Goal: Check status: Check status

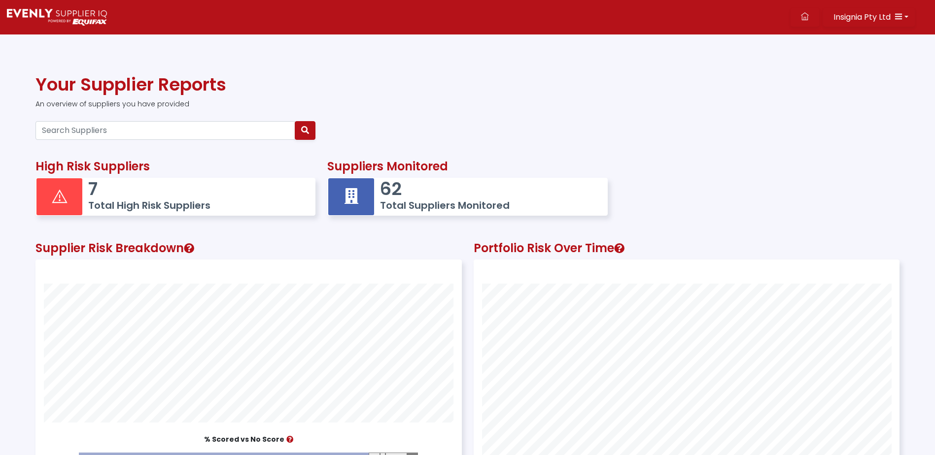
scroll to position [270, 425]
click at [103, 196] on p "7" at bounding box center [196, 188] width 217 height 21
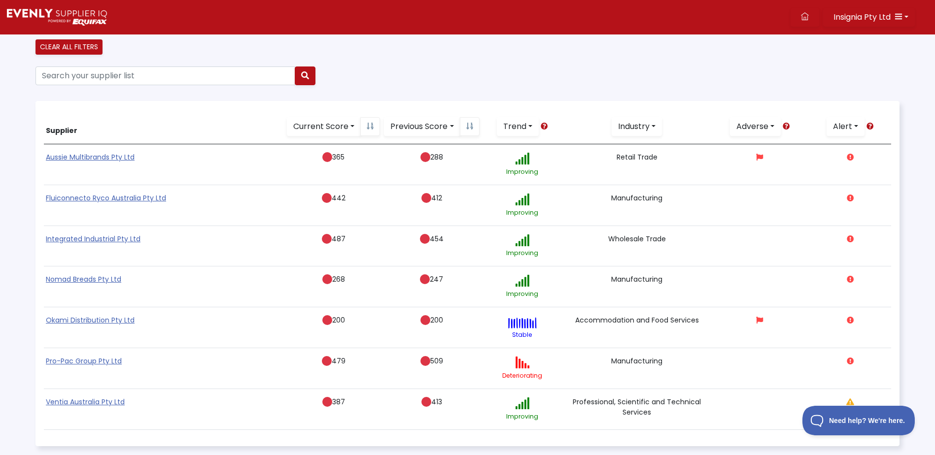
scroll to position [129, 0]
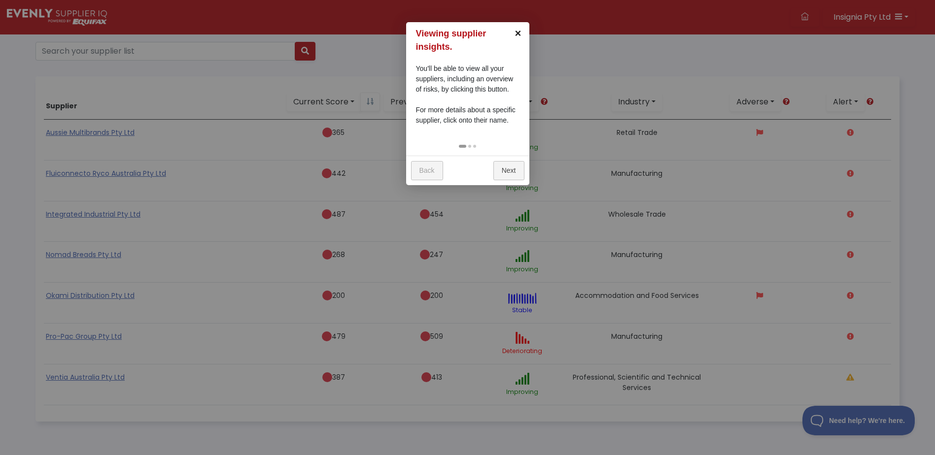
click at [518, 31] on link "×" at bounding box center [518, 33] width 22 height 22
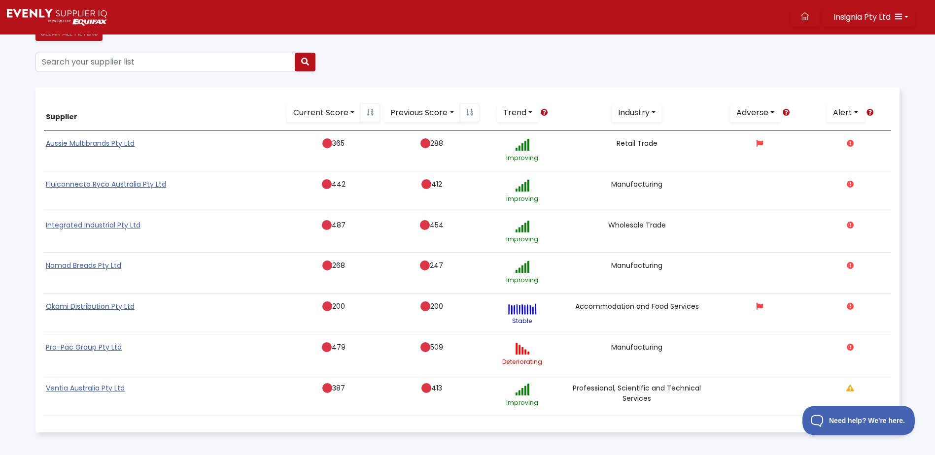
scroll to position [0, 0]
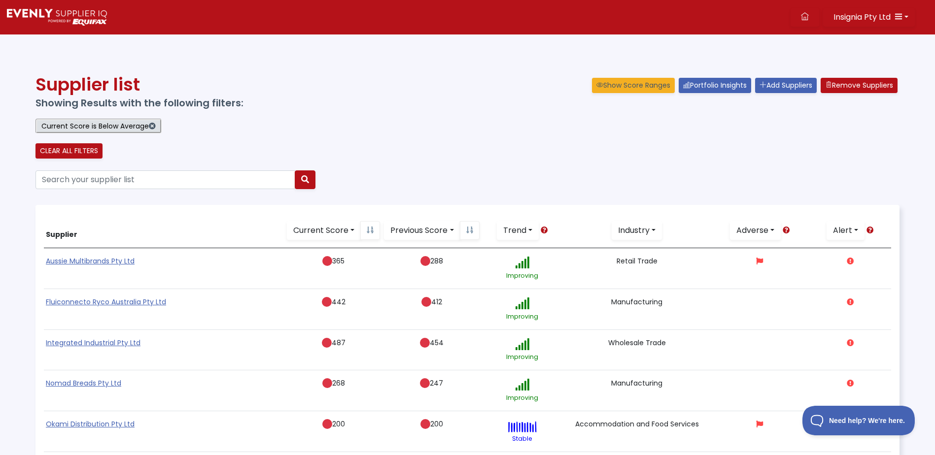
click at [46, 7] on link at bounding box center [54, 17] width 100 height 22
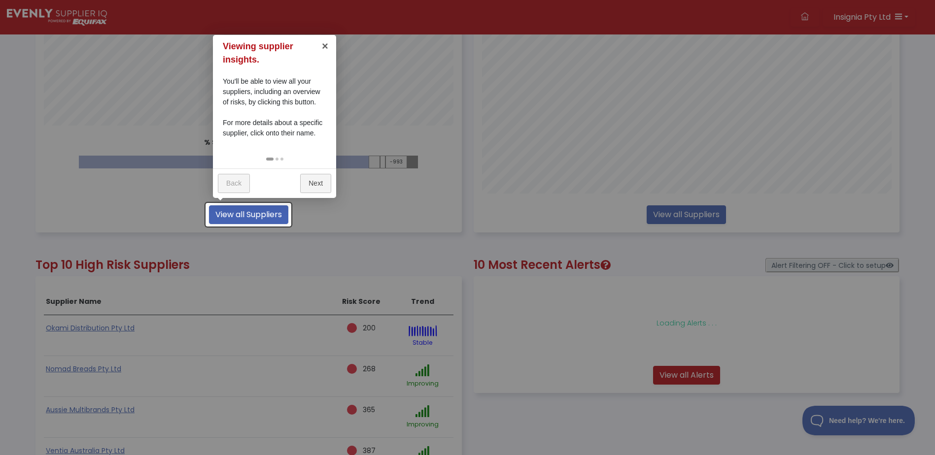
scroll to position [299, 0]
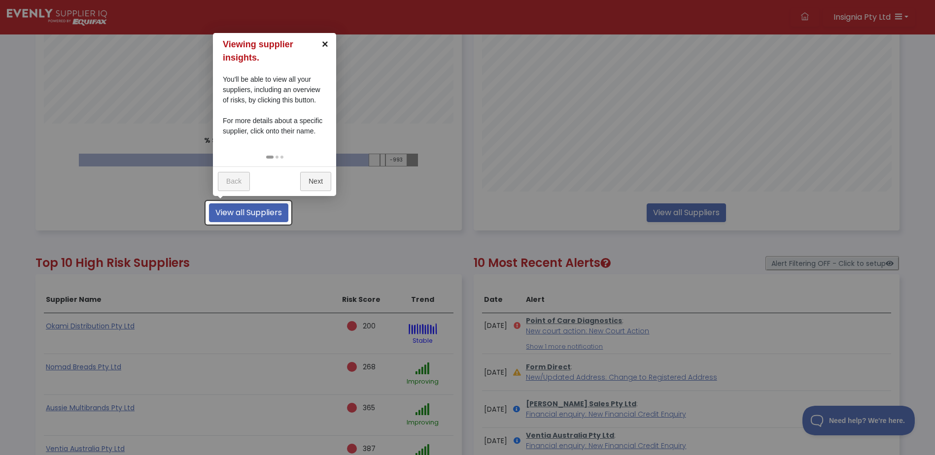
click at [321, 43] on link "×" at bounding box center [325, 44] width 22 height 22
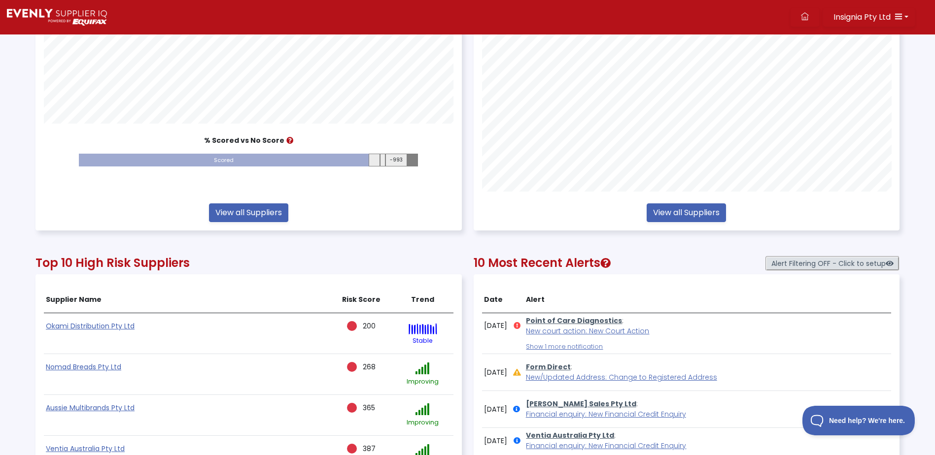
click at [585, 317] on link "Point of Care Diagnostics" at bounding box center [574, 321] width 96 height 10
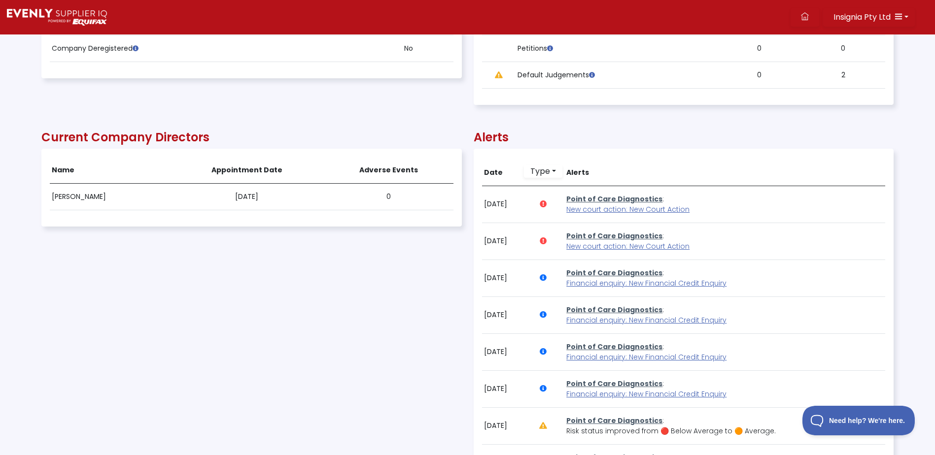
scroll to position [614, 0]
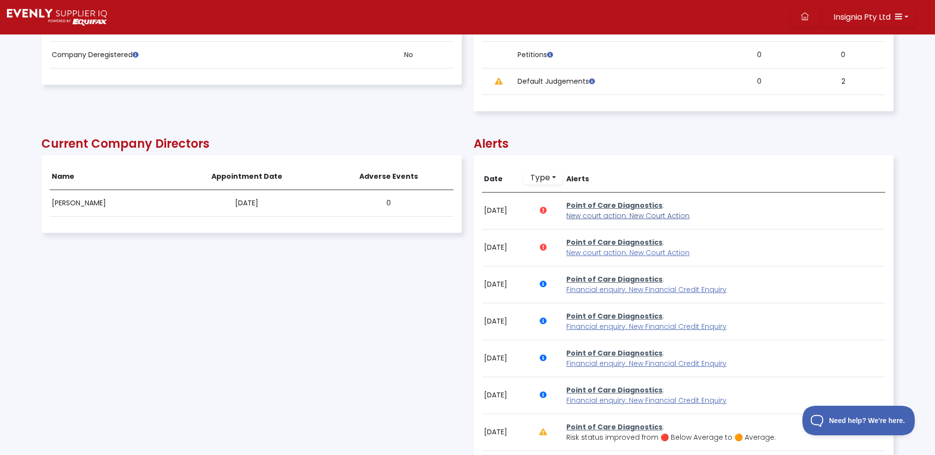
click at [621, 216] on span "New court action: New Court Action" at bounding box center [627, 216] width 123 height 10
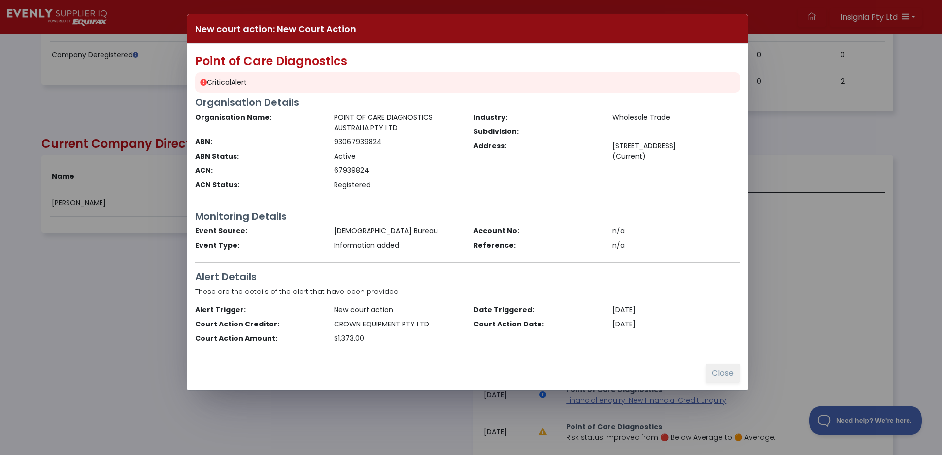
click at [726, 374] on button "Close" at bounding box center [723, 373] width 35 height 19
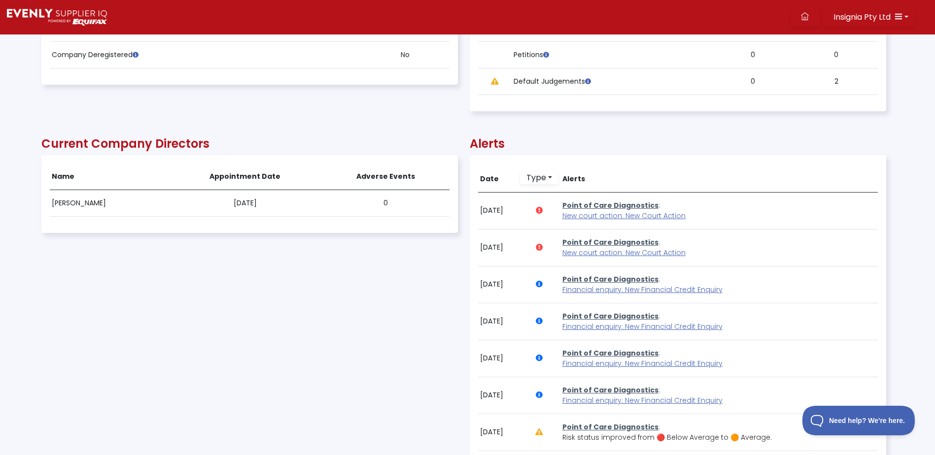
scroll to position [492654, 492011]
click at [612, 253] on span "New court action: New Court Action" at bounding box center [627, 253] width 123 height 10
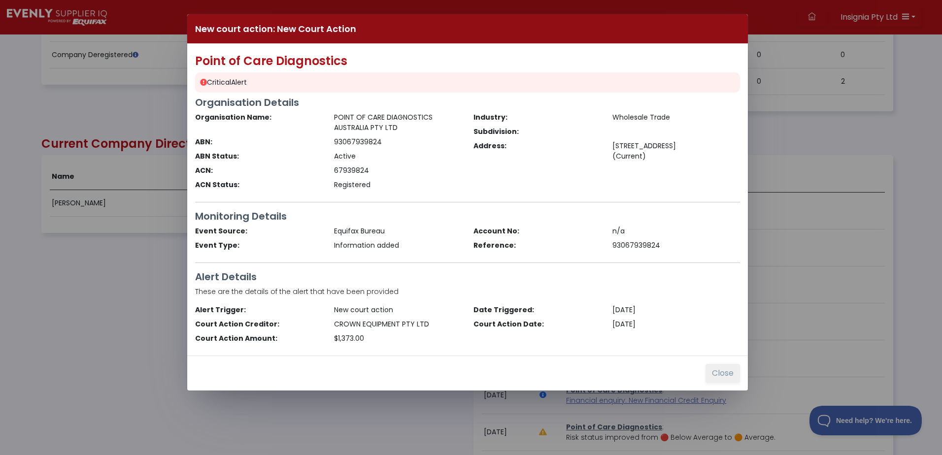
click at [725, 372] on button "Close" at bounding box center [723, 373] width 35 height 19
